Goal: Task Accomplishment & Management: Complete application form

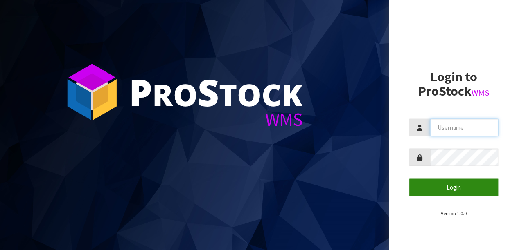
type input "KIRKGROUP"
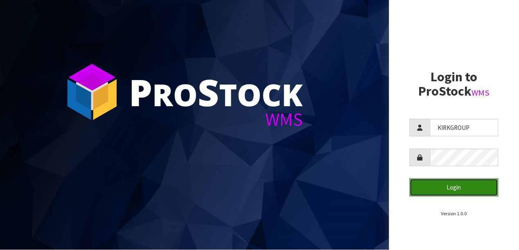
click at [453, 190] on button "Login" at bounding box center [454, 188] width 89 height 18
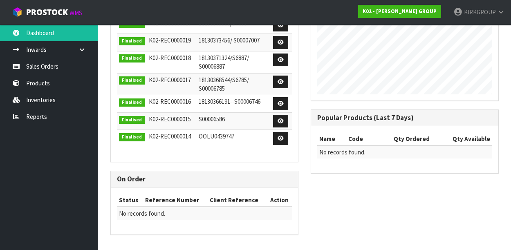
scroll to position [241, 0]
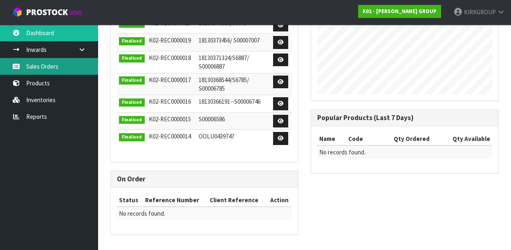
click at [43, 61] on link "Sales Orders" at bounding box center [49, 66] width 98 height 17
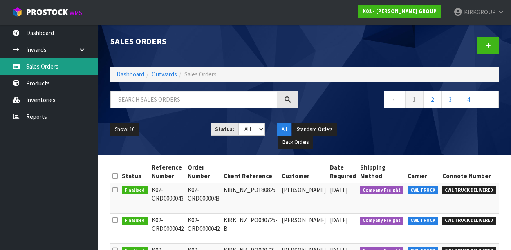
scroll to position [51, 0]
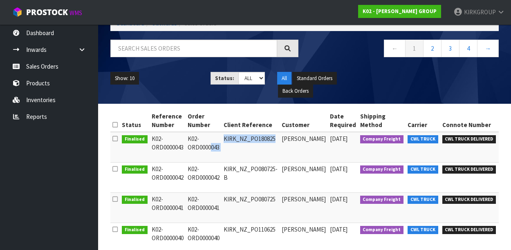
drag, startPoint x: 189, startPoint y: 137, endPoint x: 275, endPoint y: 138, distance: 86.3
click at [275, 138] on tr "Finalised K02-ORD0000043 K02-ORD0000043 KIRK_NZ_PO180825 [PERSON_NAME] [DATE] C…" at bounding box center [349, 147] width 479 height 31
copy tr "K02-ORD0000043 KIRK_NZ_PO180825"
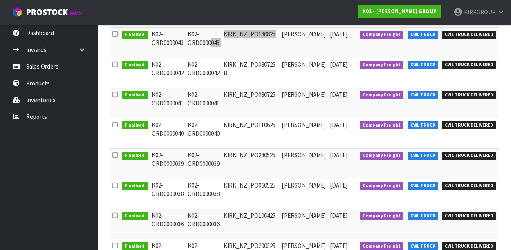
scroll to position [0, 0]
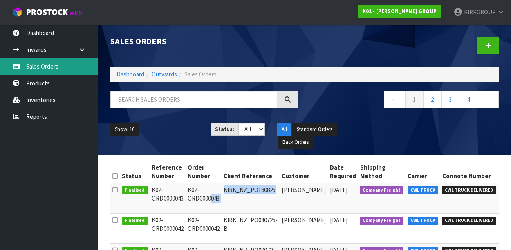
click at [33, 64] on link "Sales Orders" at bounding box center [49, 66] width 98 height 17
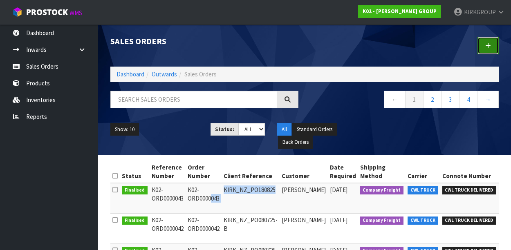
click at [489, 43] on icon at bounding box center [489, 46] width 6 height 6
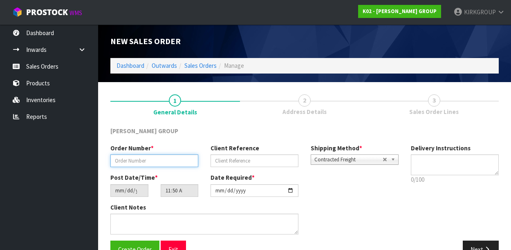
click at [157, 156] on input "text" at bounding box center [154, 161] width 88 height 13
paste input "K02-ORD0000044"
type input "K02-ORD0000044"
click at [265, 133] on div "[PERSON_NAME] GROUP" at bounding box center [304, 135] width 401 height 17
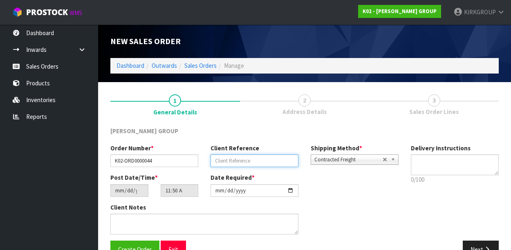
click at [241, 160] on input "text" at bounding box center [255, 161] width 88 height 13
paste input "KIRK_NZ_PO150925"
type input "KIRK_NZ_PO150925"
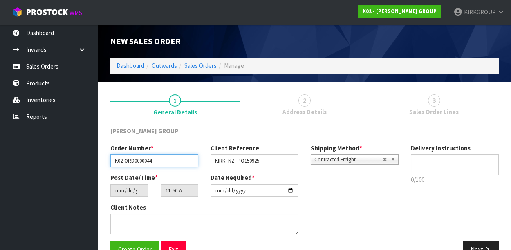
drag, startPoint x: 164, startPoint y: 162, endPoint x: 100, endPoint y: 155, distance: 64.1
click at [100, 155] on section "1 General Details 2 Address Details 3 Sales Order Lines [PERSON_NAME] GROUP Ord…" at bounding box center [304, 176] width 413 height 189
paste input "K02-ORD0000044"
type input "K02-ORD0000044"
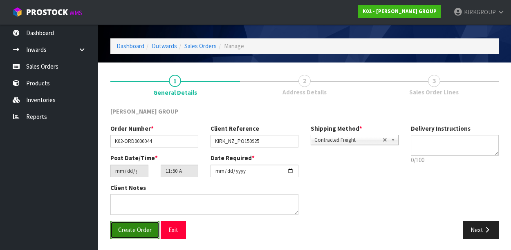
click at [128, 227] on span "Create Order" at bounding box center [135, 230] width 34 height 8
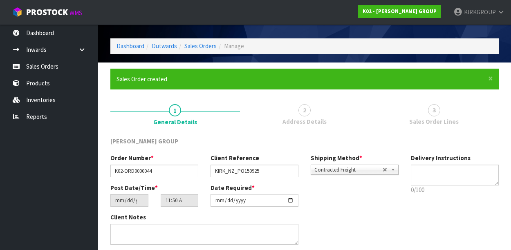
scroll to position [0, 0]
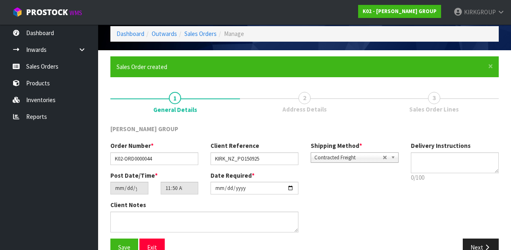
scroll to position [50, 0]
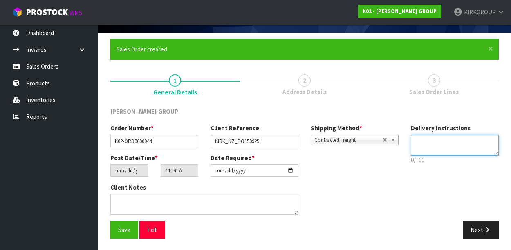
drag, startPoint x: 419, startPoint y: 139, endPoint x: 423, endPoint y: 141, distance: 4.9
click at [419, 139] on textarea at bounding box center [455, 145] width 88 height 21
paste textarea "[PERSON_NAME] LOADING BAY AREA, ROLLER DOOR RIGHT-SIDE... FRONT OF BUILDING AT …"
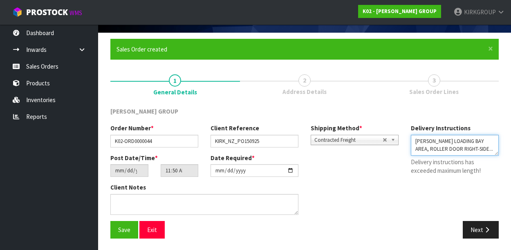
scroll to position [32, 0]
drag, startPoint x: 457, startPoint y: 153, endPoint x: 413, endPoint y: 162, distance: 45.5
click at [413, 162] on div "Delivery Instructions 0/100 Delivery instructions has exceeded maximum length!" at bounding box center [455, 151] width 100 height 55
drag, startPoint x: 493, startPoint y: 155, endPoint x: 497, endPoint y: 199, distance: 44.4
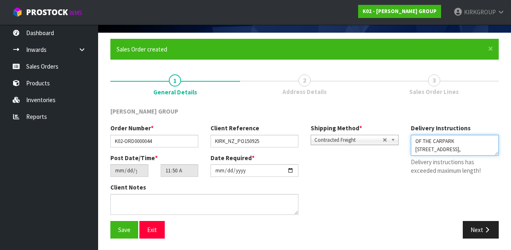
click at [497, 200] on div "Order Number * K02-ORD0000044 Client Reference KIRK_NZ_PO150925 Shipping Method…" at bounding box center [304, 172] width 401 height 97
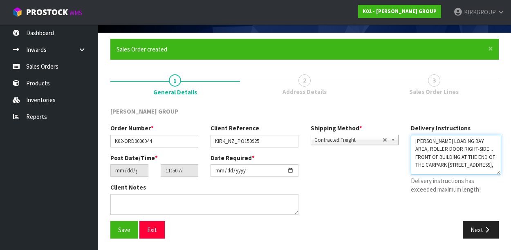
scroll to position [0, 0]
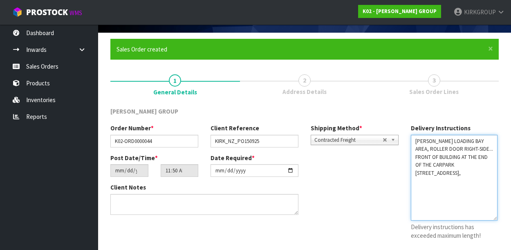
drag, startPoint x: 495, startPoint y: 154, endPoint x: 493, endPoint y: 220, distance: 65.5
click at [493, 220] on textarea at bounding box center [454, 178] width 87 height 86
click at [455, 152] on textarea at bounding box center [454, 178] width 87 height 86
drag, startPoint x: 453, startPoint y: 155, endPoint x: 438, endPoint y: 156, distance: 15.6
click at [438, 156] on textarea at bounding box center [454, 178] width 87 height 86
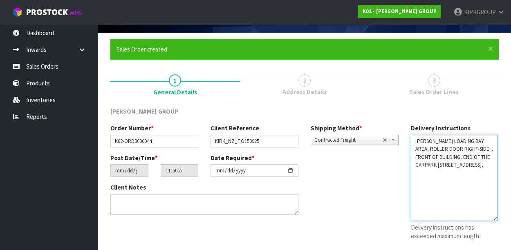
click at [460, 171] on textarea at bounding box center [454, 178] width 87 height 86
click at [469, 138] on textarea at bounding box center [454, 178] width 87 height 86
drag, startPoint x: 428, startPoint y: 139, endPoint x: 412, endPoint y: 139, distance: 16.0
click at [412, 139] on textarea at bounding box center [454, 178] width 87 height 86
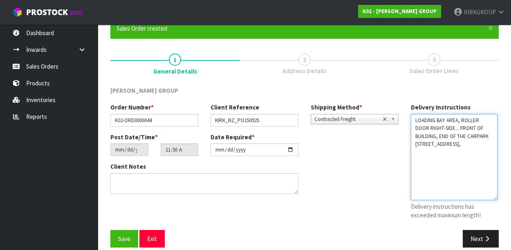
scroll to position [79, 0]
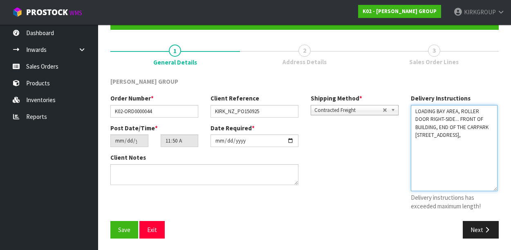
drag, startPoint x: 452, startPoint y: 134, endPoint x: 477, endPoint y: 132, distance: 24.2
click at [453, 134] on textarea at bounding box center [454, 148] width 87 height 86
click at [446, 117] on textarea at bounding box center [454, 148] width 87 height 86
click at [453, 158] on textarea at bounding box center [454, 148] width 87 height 86
drag, startPoint x: 455, startPoint y: 108, endPoint x: 469, endPoint y: 117, distance: 16.5
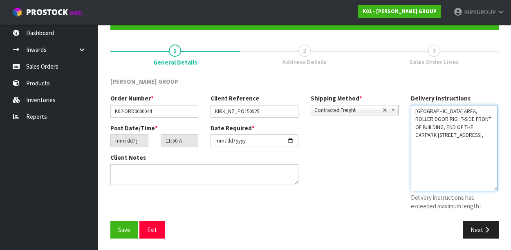
click at [455, 108] on textarea at bounding box center [454, 148] width 87 height 86
click at [416, 109] on textarea at bounding box center [454, 148] width 87 height 86
drag, startPoint x: 470, startPoint y: 108, endPoint x: 476, endPoint y: 112, distance: 7.0
click at [470, 109] on textarea at bounding box center [454, 148] width 87 height 86
drag, startPoint x: 437, startPoint y: 144, endPoint x: 405, endPoint y: 145, distance: 31.5
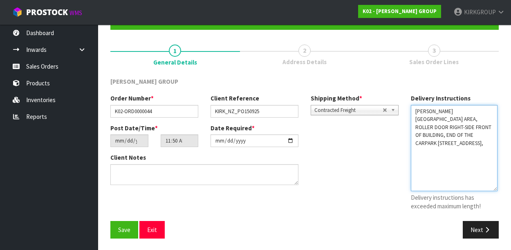
click at [405, 145] on div "Delivery Instructions 0/100 Delivery instructions has exceeded maximum length!" at bounding box center [455, 154] width 100 height 121
click at [462, 164] on textarea at bounding box center [454, 148] width 87 height 86
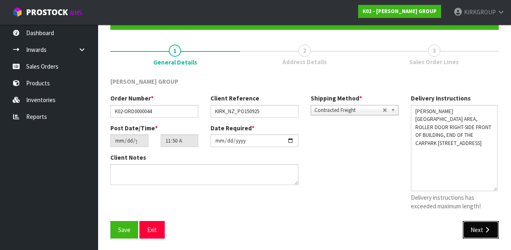
click at [485, 230] on icon "button" at bounding box center [488, 230] width 8 height 6
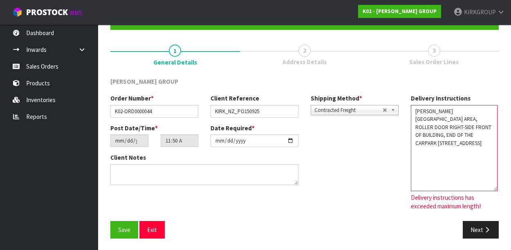
click at [460, 142] on textarea at bounding box center [454, 148] width 87 height 86
click at [428, 110] on textarea at bounding box center [454, 148] width 87 height 86
click at [447, 117] on textarea at bounding box center [454, 148] width 87 height 86
click at [465, 137] on textarea at bounding box center [454, 148] width 87 height 86
drag, startPoint x: 462, startPoint y: 134, endPoint x: 452, endPoint y: 135, distance: 9.4
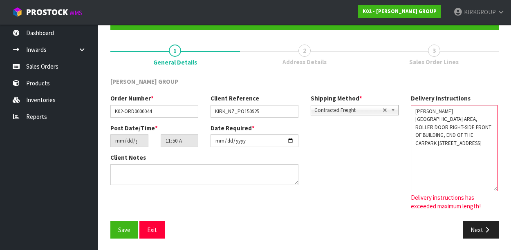
click at [452, 135] on textarea at bounding box center [454, 148] width 87 height 86
type textarea "[PERSON_NAME][GEOGRAPHIC_DATA] AREA, ROLLER DOOR RIGHT-SIDE FRONT OF BUILDING, …"
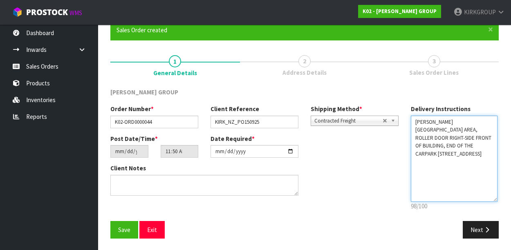
click at [474, 151] on textarea at bounding box center [454, 159] width 87 height 86
click at [477, 152] on textarea at bounding box center [454, 159] width 87 height 86
drag, startPoint x: 437, startPoint y: 144, endPoint x: 403, endPoint y: 113, distance: 46.0
click at [403, 113] on div "Order Number * K02-ORD0000044 Client Reference KIRK_NZ_PO150925 Shipping Method…" at bounding box center [304, 163] width 401 height 116
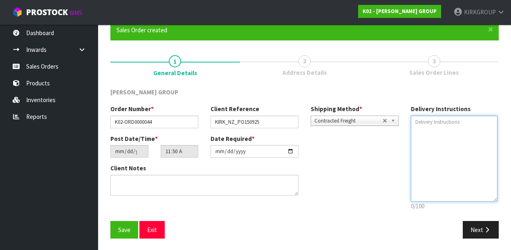
paste textarea "[PERSON_NAME][GEOGRAPHIC_DATA] AREA, ROLLER DOOR RIGHT-SIDE FRONT OF BUILDING, …"
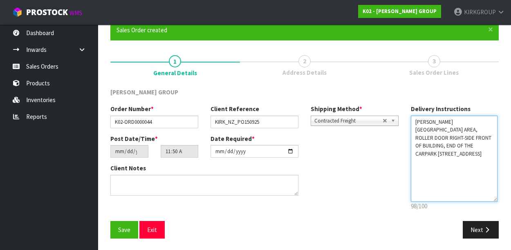
type textarea "[PERSON_NAME][GEOGRAPHIC_DATA] AREA, ROLLER DOOR RIGHT-SIDE FRONT OF BUILDING, …"
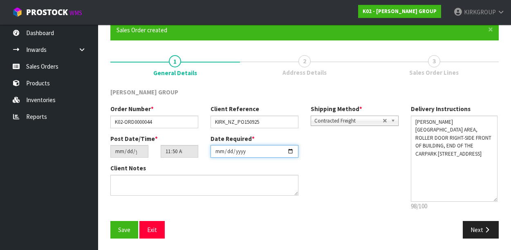
click at [291, 151] on input "[DATE]" at bounding box center [255, 151] width 88 height 13
type input "[DATE]"
click at [118, 228] on button "Save" at bounding box center [124, 230] width 28 height 18
click at [478, 227] on button "Next" at bounding box center [481, 230] width 36 height 18
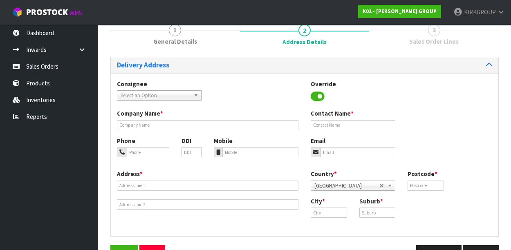
scroll to position [102, 0]
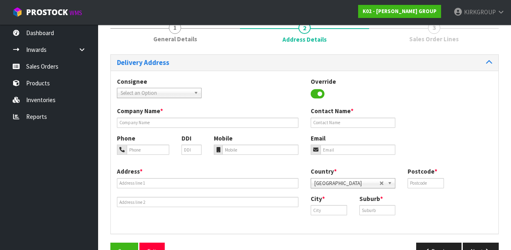
click at [193, 92] on link "Select an Option" at bounding box center [159, 93] width 85 height 10
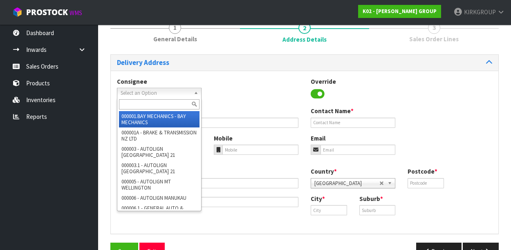
click at [255, 98] on div "Consignee 000001.BAY MECHANICS - BAY MECHANICS 000001A - BRAKE & TRANSMISSION N…" at bounding box center [305, 92] width 388 height 30
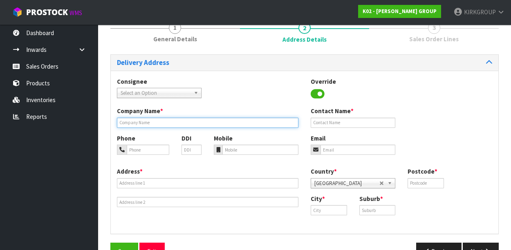
click at [139, 124] on input "text" at bounding box center [208, 123] width 182 height 10
type input "[PERSON_NAME]"
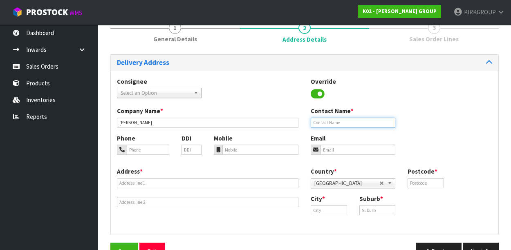
type input "[PERSON_NAME]"
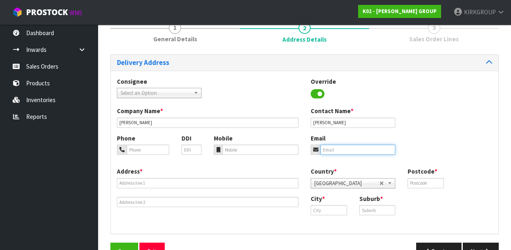
type input "[PERSON_NAME][EMAIL_ADDRESS][PERSON_NAME][DOMAIN_NAME]"
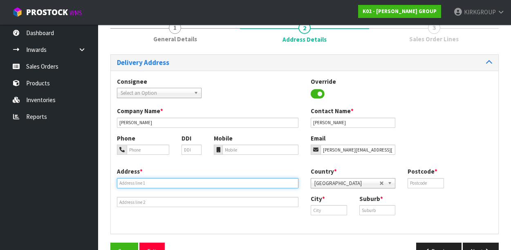
type input "[STREET_ADDRESS]"
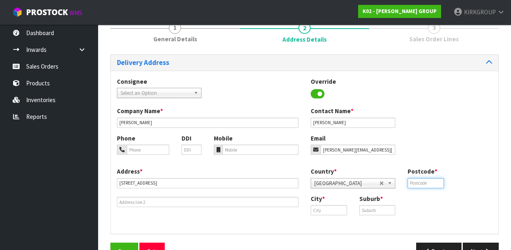
type input "2013"
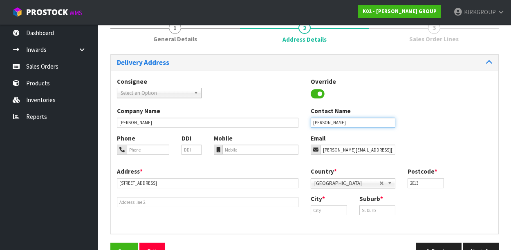
click at [361, 123] on input "[PERSON_NAME]" at bounding box center [353, 123] width 85 height 10
click at [478, 110] on div "Company Name [PERSON_NAME] Contact Name [PERSON_NAME]" at bounding box center [305, 120] width 388 height 27
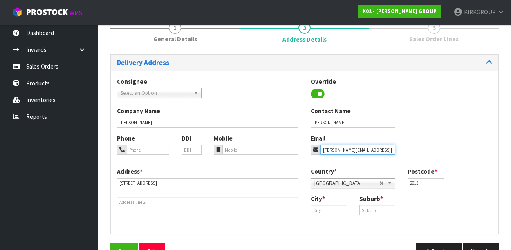
click at [391, 148] on input "[PERSON_NAME][EMAIL_ADDRESS][PERSON_NAME][DOMAIN_NAME]" at bounding box center [358, 150] width 75 height 10
click at [500, 117] on div "× Close Updated successfully 1 General Details 2 Address Details 3 Sales Order …" at bounding box center [304, 126] width 401 height 281
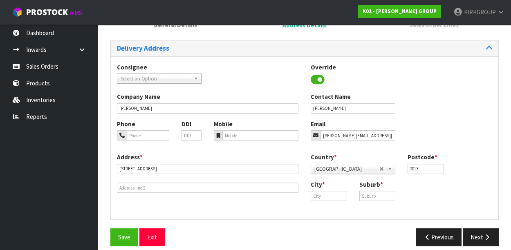
scroll to position [125, 0]
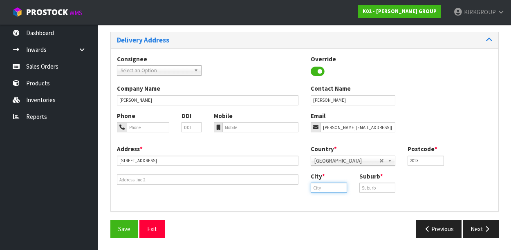
click at [327, 190] on input "text" at bounding box center [329, 188] width 36 height 10
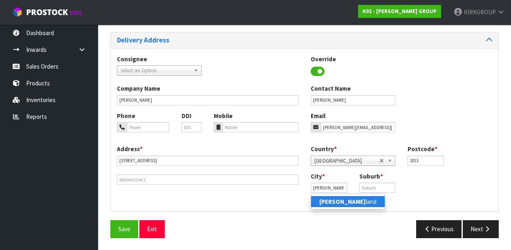
click at [328, 200] on strong "[PERSON_NAME]" at bounding box center [343, 202] width 47 height 8
type input "[GEOGRAPHIC_DATA]"
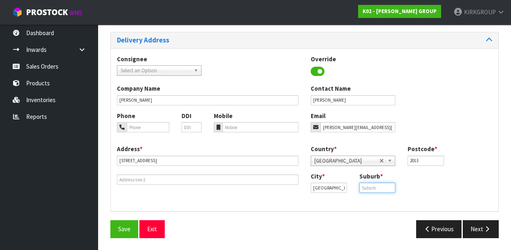
click at [369, 186] on input "text" at bounding box center [378, 188] width 36 height 10
type input "HIGHBROOK"
click at [465, 189] on div "City * [GEOGRAPHIC_DATA] Suburb * [GEOGRAPHIC_DATA]" at bounding box center [402, 185] width 194 height 27
click at [235, 126] on input "tel" at bounding box center [261, 127] width 76 height 10
type input "0"
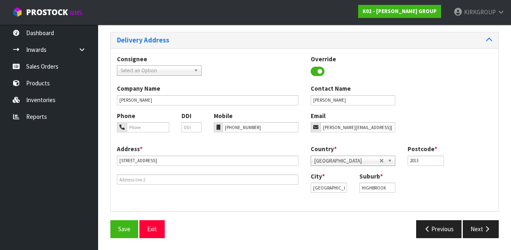
click at [260, 145] on div "Address * [STREET_ADDRESS]" at bounding box center [208, 165] width 194 height 40
click at [232, 126] on input "[PHONE_NUMBER]" at bounding box center [261, 127] width 76 height 10
click at [266, 128] on input "[PHONE_NUMBER]" at bounding box center [261, 127] width 76 height 10
type input "[PHONE_NUMBER]"
drag, startPoint x: 248, startPoint y: 142, endPoint x: 270, endPoint y: 149, distance: 24.1
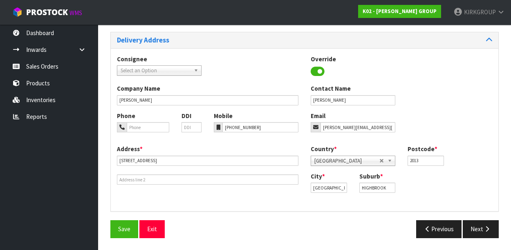
click at [248, 142] on div "Phone DDI Mobile [PHONE_NUMBER] Email [PERSON_NAME][EMAIL_ADDRESS][PERSON_NAME]…" at bounding box center [305, 128] width 388 height 33
click at [480, 230] on button "Next" at bounding box center [481, 230] width 36 height 18
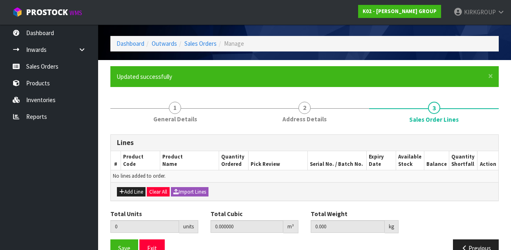
scroll to position [41, 0]
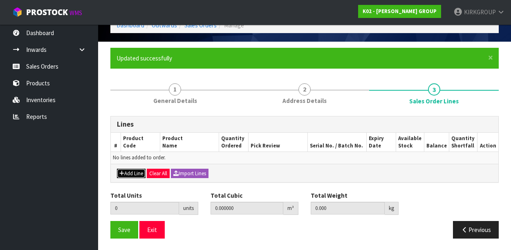
click at [124, 170] on button "Add Line" at bounding box center [131, 174] width 29 height 10
type input "0"
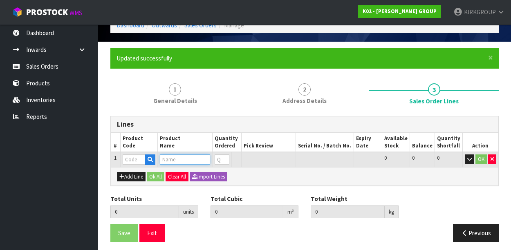
click at [184, 160] on input "text" at bounding box center [185, 160] width 50 height 10
type input "155"
drag, startPoint x: 179, startPoint y: 158, endPoint x: 149, endPoint y: 155, distance: 30.0
click at [149, 155] on tr "1 155 0 0 0 OK" at bounding box center [305, 159] width 388 height 15
click at [169, 158] on input "text" at bounding box center [185, 160] width 50 height 10
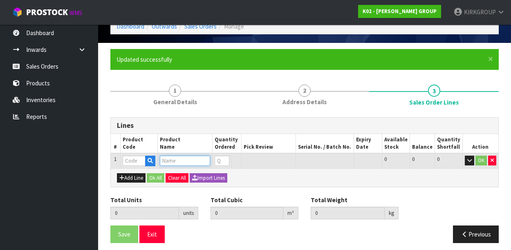
scroll to position [44, 0]
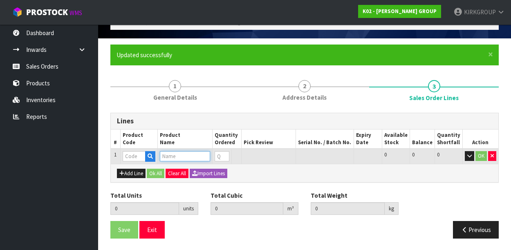
click at [168, 152] on input "text" at bounding box center [185, 156] width 50 height 10
click at [128, 157] on input "text" at bounding box center [134, 156] width 23 height 10
click at [127, 154] on input "text" at bounding box center [134, 156] width 23 height 10
click at [172, 154] on input "text" at bounding box center [185, 156] width 50 height 10
click at [127, 154] on input "text" at bounding box center [134, 156] width 23 height 10
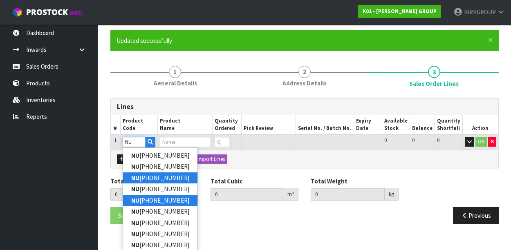
scroll to position [72, 0]
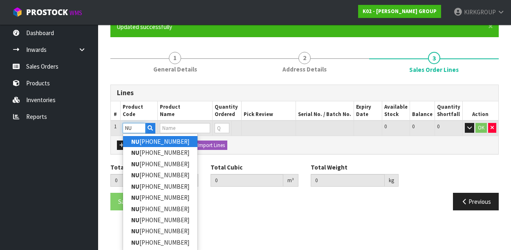
click at [138, 126] on input "NU" at bounding box center [134, 128] width 23 height 10
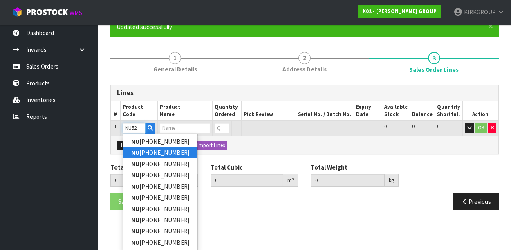
scroll to position [44, 0]
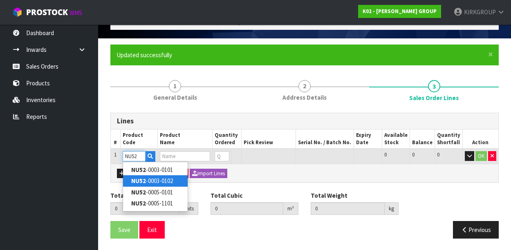
type input "NU52"
click at [154, 178] on link "NU52 -0003-0102" at bounding box center [155, 181] width 65 height 11
type input "NU52-0003-0102"
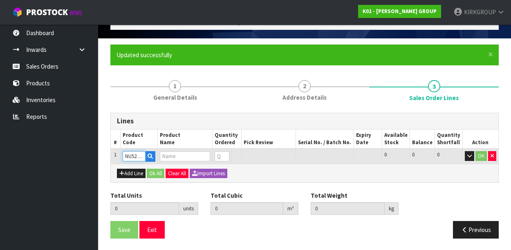
type input "0.000000"
type input "0.000"
type input "FAC394D [PHONE_NUMBER]"
type input "0"
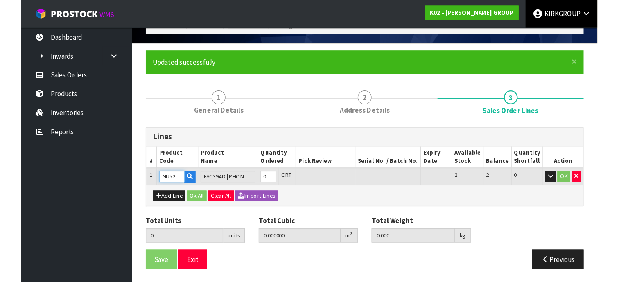
scroll to position [14, 0]
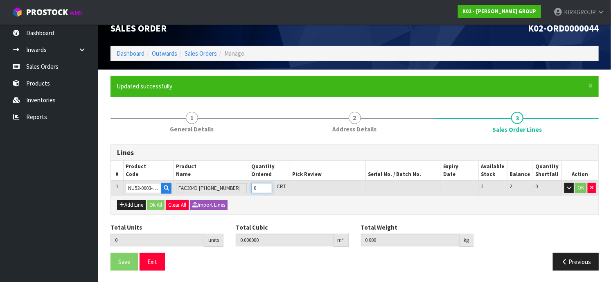
click at [264, 184] on input "0" at bounding box center [261, 188] width 20 height 10
click at [270, 183] on input "0" at bounding box center [261, 188] width 20 height 10
click at [268, 183] on input "0" at bounding box center [261, 188] width 20 height 10
type input "1"
type input "2.11788"
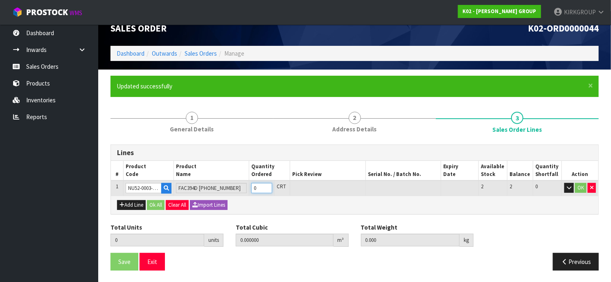
type input "1050"
type input "1"
click at [268, 184] on input "1" at bounding box center [261, 188] width 20 height 10
drag, startPoint x: 174, startPoint y: 165, endPoint x: 183, endPoint y: 164, distance: 9.4
click at [183, 164] on th "Product Name" at bounding box center [211, 171] width 75 height 20
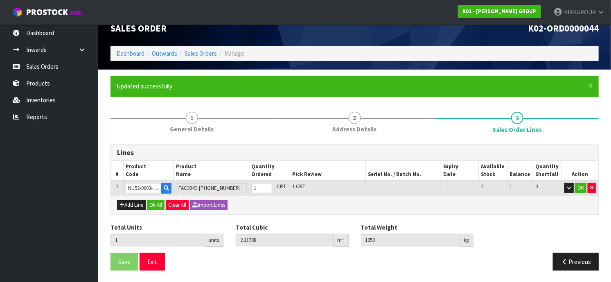
click at [215, 171] on th "Product Name" at bounding box center [211, 171] width 75 height 20
click at [146, 186] on input "NU52-0003-0102" at bounding box center [144, 188] width 36 height 10
click at [145, 187] on input "NU52-0003-0102" at bounding box center [144, 188] width 36 height 10
click at [144, 187] on input "NU52-0003-0102" at bounding box center [144, 188] width 36 height 10
click at [164, 186] on icon "button" at bounding box center [166, 187] width 5 height 5
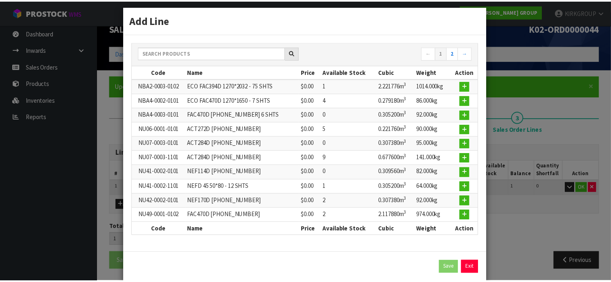
scroll to position [0, 0]
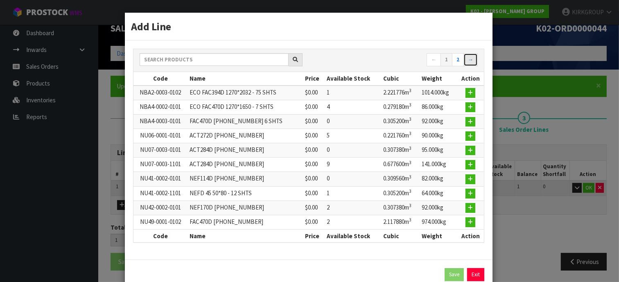
click at [465, 59] on link "→" at bounding box center [470, 59] width 14 height 13
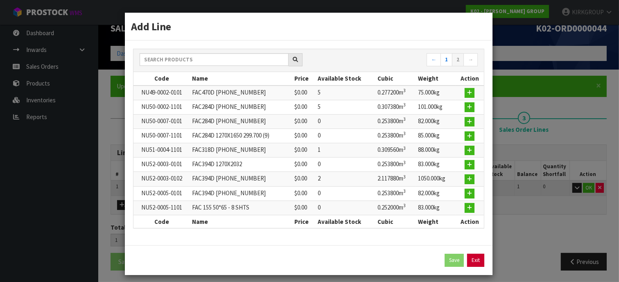
click at [472, 250] on link "Exit" at bounding box center [475, 260] width 17 height 13
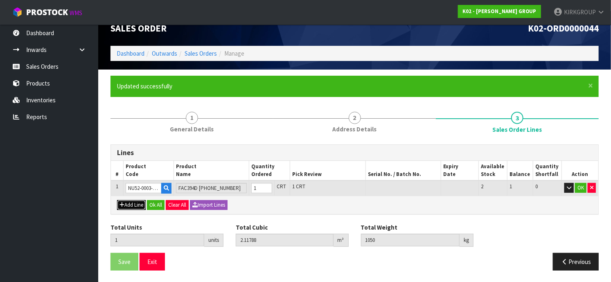
click at [130, 202] on button "Add Line" at bounding box center [131, 205] width 29 height 10
type input "0"
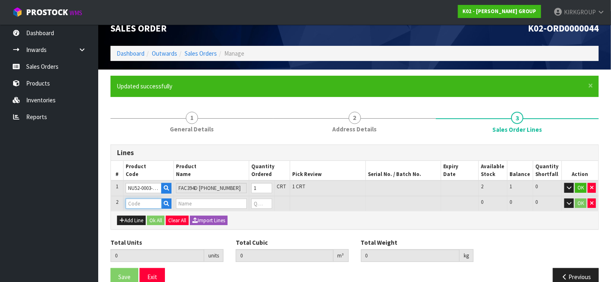
click at [133, 202] on input "text" at bounding box center [144, 203] width 36 height 10
type input "NU49"
click at [155, 228] on link "NU49 -0002-0101" at bounding box center [158, 227] width 65 height 11
type input "NU49-0002-0101"
type input "1"
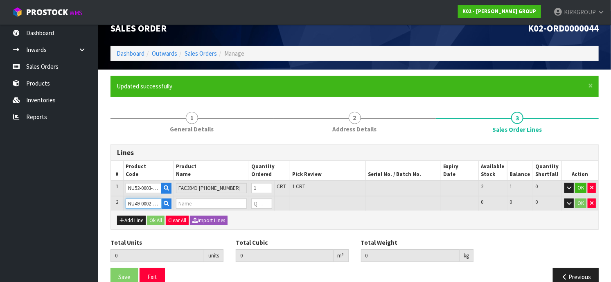
type input "2.11788"
type input "1050"
type input "FAC470D [PHONE_NUMBER]"
type input "0"
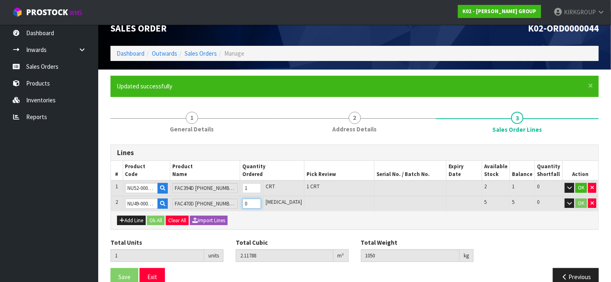
click at [261, 202] on input "0" at bounding box center [251, 203] width 19 height 10
type input "2"
type input "2.39508"
type input "1125"
type input "1"
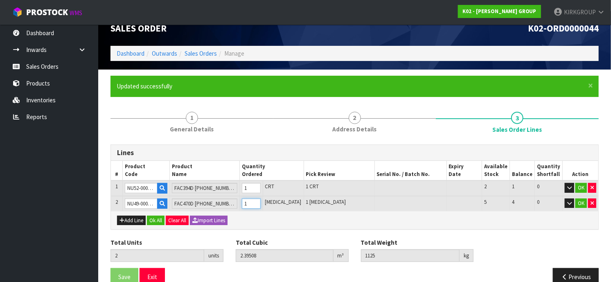
click at [261, 199] on input "1" at bounding box center [251, 203] width 19 height 10
type input "3"
type input "2.67228"
type input "1200"
type input "2"
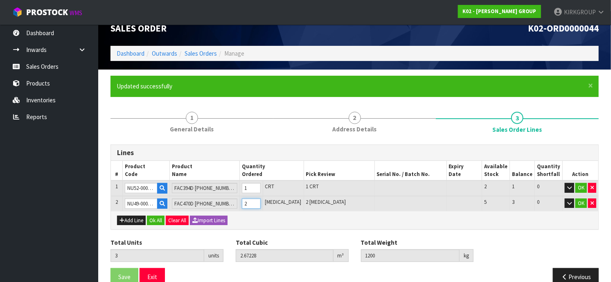
click at [261, 199] on input "2" at bounding box center [251, 203] width 19 height 10
type input "4"
type input "2.94948"
type input "1275"
type input "3"
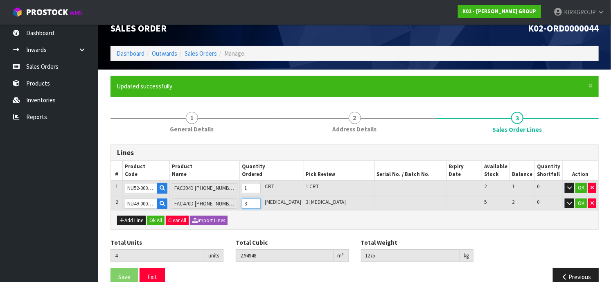
click at [261, 199] on input "3" at bounding box center [251, 203] width 19 height 10
type input "5"
type input "3.22668"
type input "1350"
type input "4"
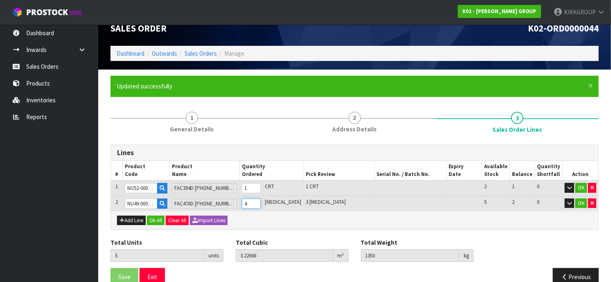
click at [261, 199] on input "4" at bounding box center [251, 203] width 19 height 10
type input "6"
type input "3.50388"
type input "1425"
type input "5"
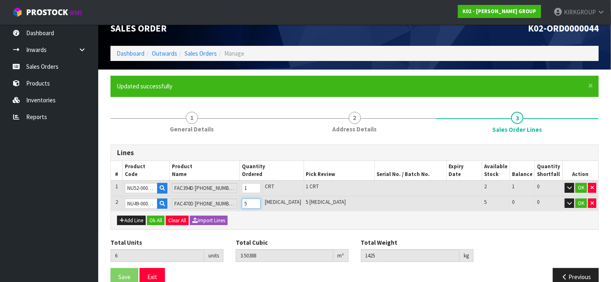
click at [261, 199] on input "5" at bounding box center [251, 203] width 19 height 10
click at [518, 186] on button "OK" at bounding box center [580, 188] width 11 height 10
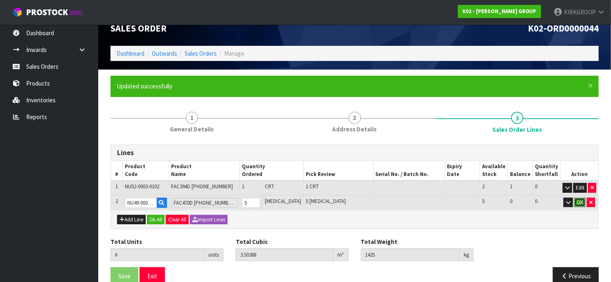
click at [518, 200] on button "OK" at bounding box center [579, 203] width 11 height 10
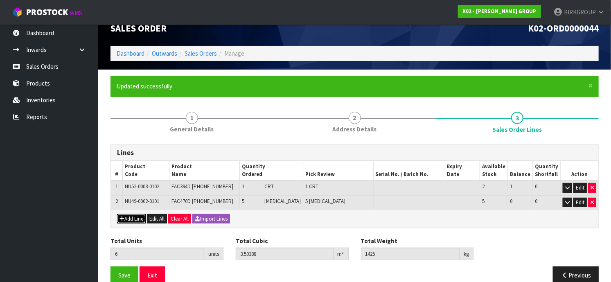
click at [129, 219] on button "Add Line" at bounding box center [131, 219] width 29 height 10
type input "0"
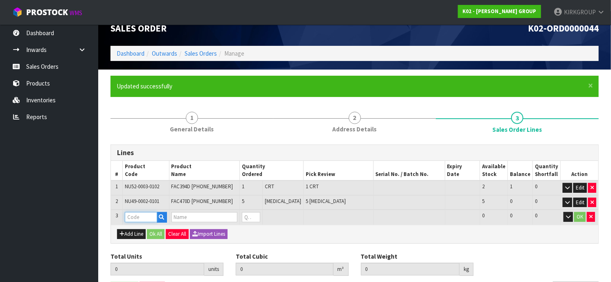
click at [133, 216] on input "text" at bounding box center [141, 217] width 32 height 10
click at [518, 216] on td "OK" at bounding box center [579, 216] width 38 height 15
click at [518, 216] on button "button" at bounding box center [591, 217] width 8 height 10
type input "6"
type input "3.50388"
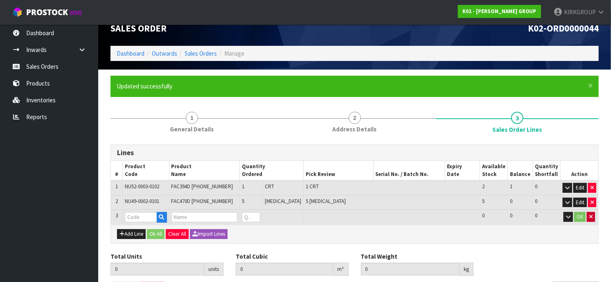
type input "1425"
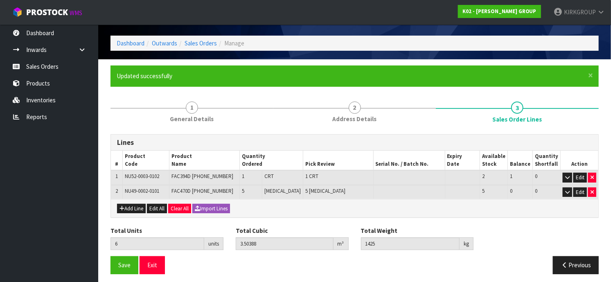
scroll to position [27, 0]
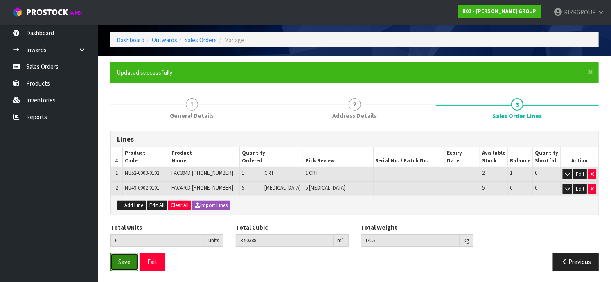
click at [125, 250] on span "Save" at bounding box center [124, 262] width 12 height 8
click at [121, 250] on span "Save" at bounding box center [124, 262] width 12 height 8
click at [518, 250] on button "Previous" at bounding box center [576, 262] width 46 height 18
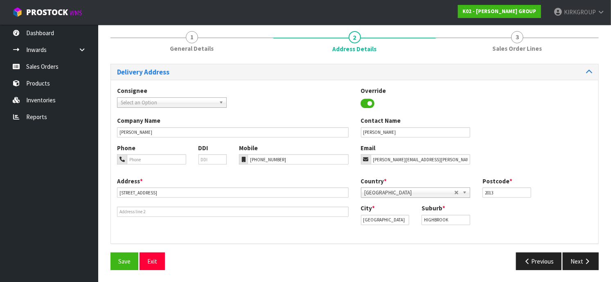
scroll to position [95, 0]
click at [518, 250] on button "Previous" at bounding box center [539, 261] width 46 height 18
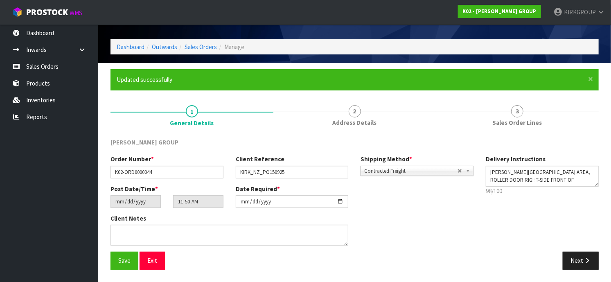
scroll to position [19, 0]
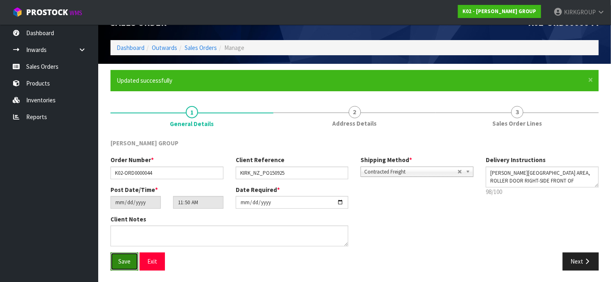
click at [125, 250] on span "Save" at bounding box center [124, 261] width 12 height 8
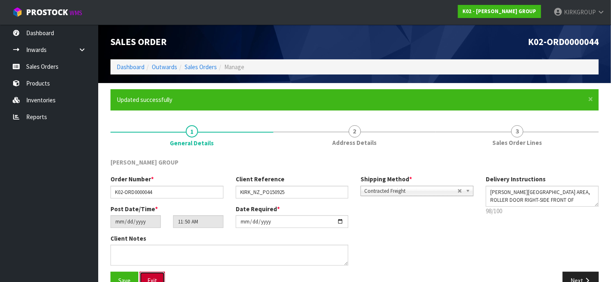
click at [156, 250] on button "Exit" at bounding box center [152, 281] width 25 height 18
